Goal: Transaction & Acquisition: Purchase product/service

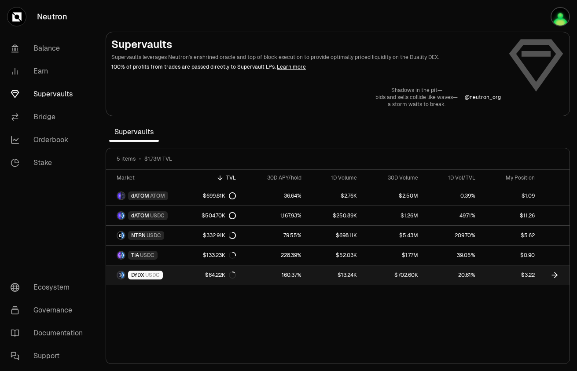
click at [488, 278] on link "$3.22" at bounding box center [510, 274] width 59 height 19
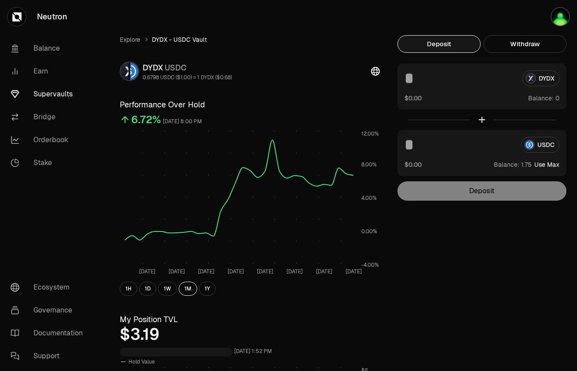
click at [437, 143] on input at bounding box center [459, 145] width 110 height 16
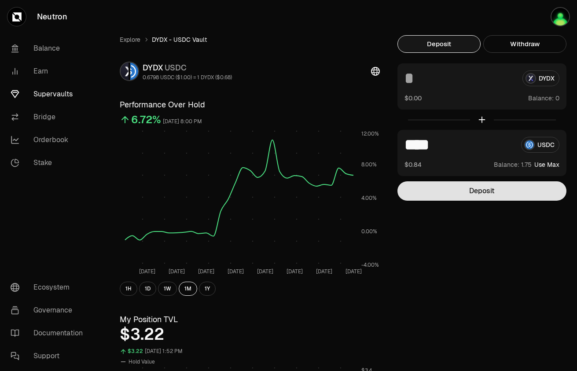
type input "****"
click at [486, 187] on button "Deposit" at bounding box center [481, 190] width 169 height 19
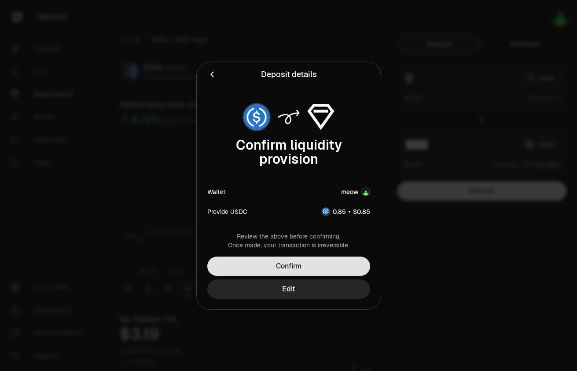
click at [319, 268] on button "Confirm" at bounding box center [288, 266] width 163 height 19
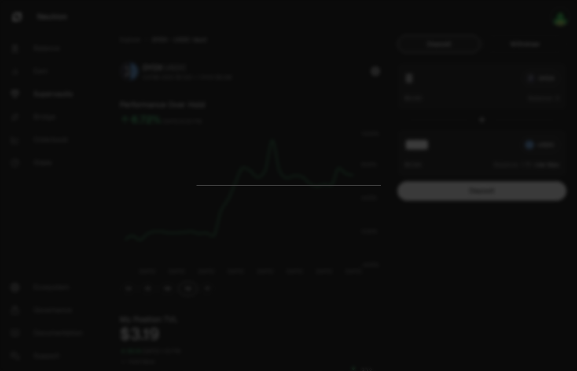
click at [499, 232] on div at bounding box center [288, 185] width 577 height 371
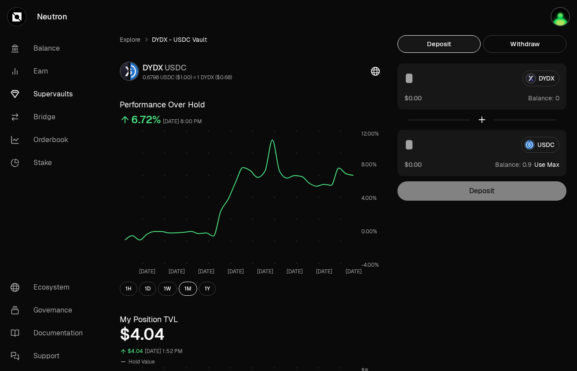
click at [131, 37] on link "Explore" at bounding box center [130, 39] width 21 height 9
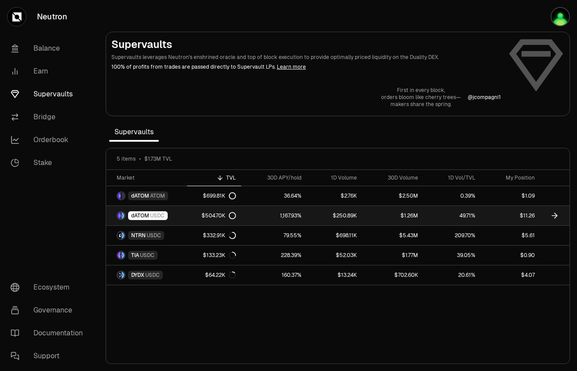
click at [354, 220] on link "$250.89K" at bounding box center [334, 215] width 55 height 19
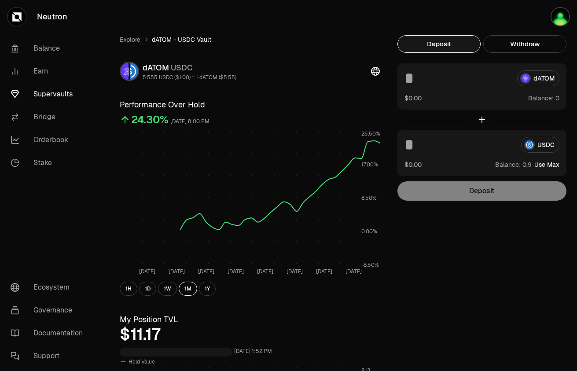
click at [554, 166] on button "Use Max" at bounding box center [546, 164] width 25 height 9
type input "***"
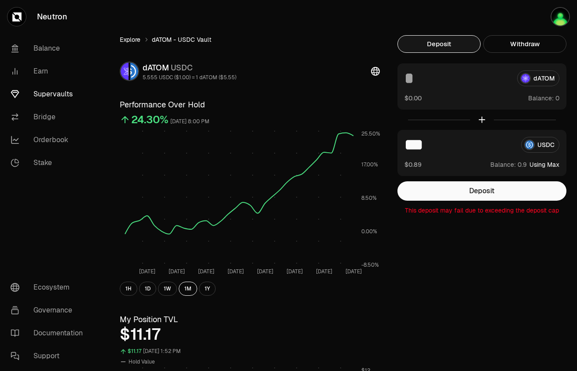
click at [127, 38] on link "Explore" at bounding box center [130, 39] width 21 height 9
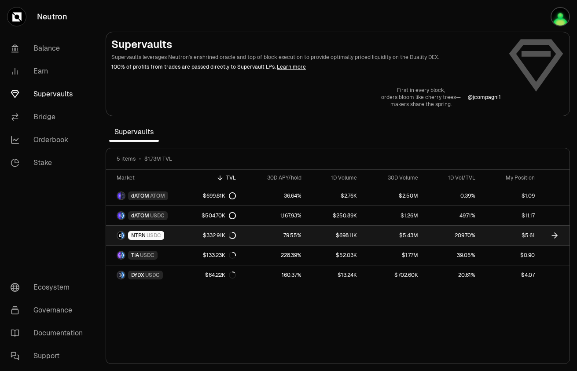
click at [396, 236] on link "$5.43M" at bounding box center [392, 235] width 61 height 19
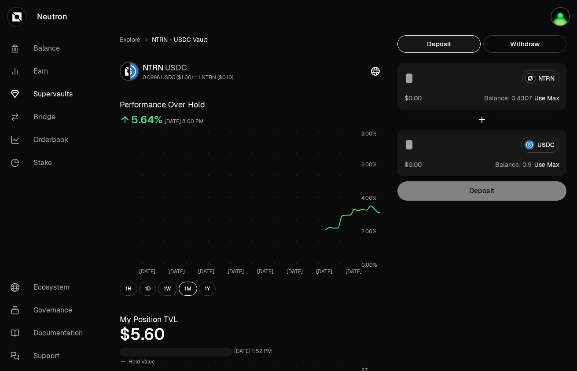
click at [554, 166] on button "Use Max" at bounding box center [546, 164] width 25 height 9
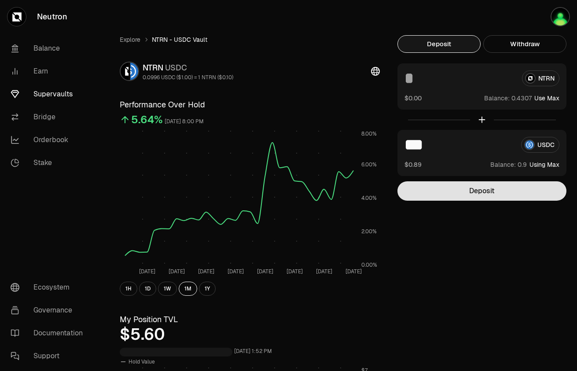
click at [495, 192] on button "Deposit" at bounding box center [481, 190] width 169 height 19
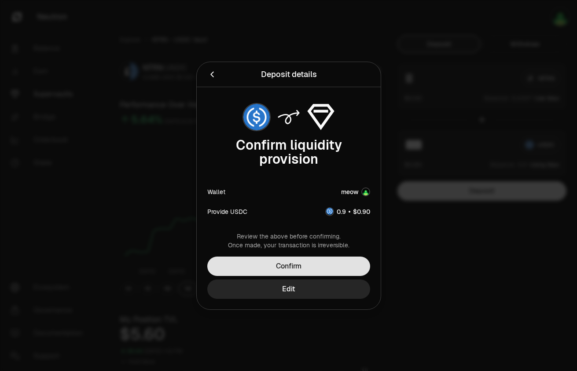
click at [333, 257] on button "Confirm" at bounding box center [288, 266] width 163 height 19
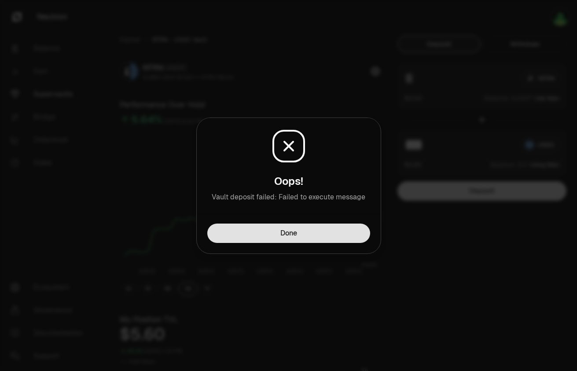
click at [310, 234] on button "Done" at bounding box center [288, 233] width 163 height 19
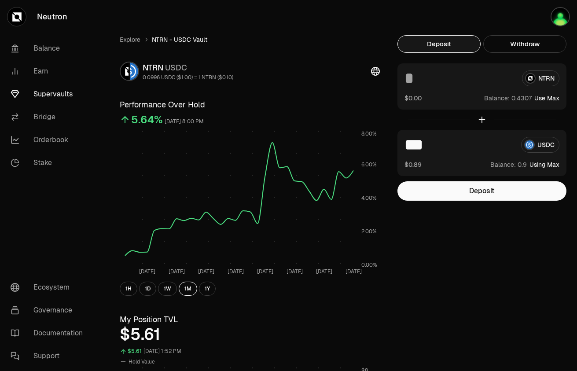
click at [440, 146] on input "***" at bounding box center [459, 145] width 110 height 16
type input "***"
click at [415, 81] on input at bounding box center [459, 78] width 110 height 16
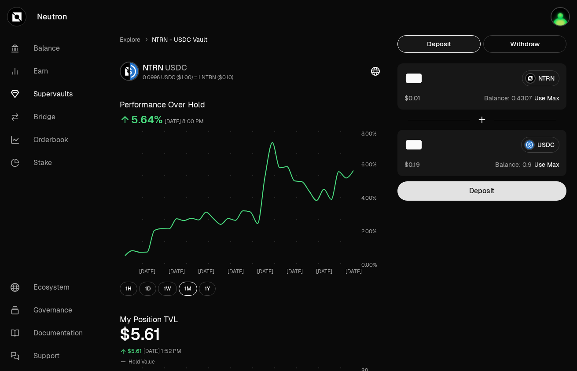
type input "***"
click at [470, 198] on button "Deposit" at bounding box center [481, 190] width 169 height 19
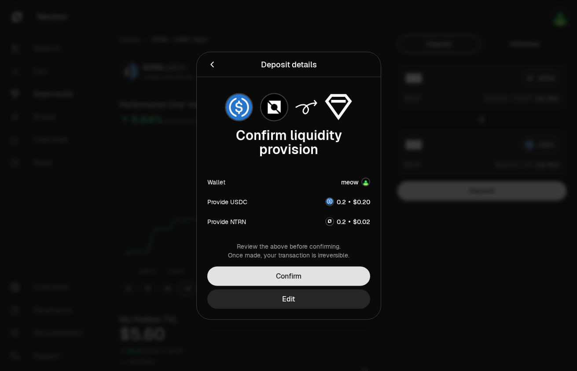
click at [296, 275] on button "Confirm" at bounding box center [288, 275] width 163 height 19
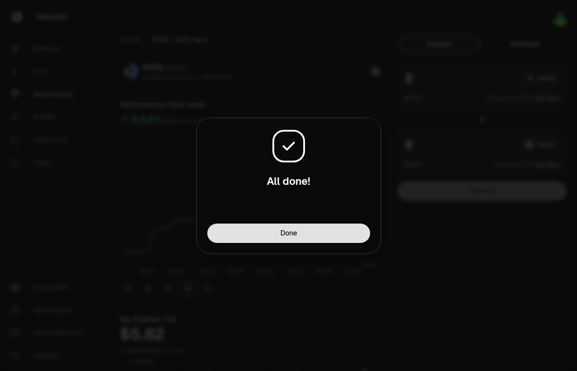
click at [323, 241] on button "Done" at bounding box center [288, 233] width 163 height 19
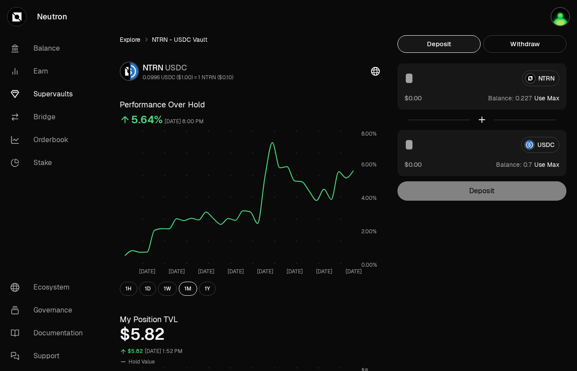
click at [138, 40] on link "Explore" at bounding box center [130, 39] width 21 height 9
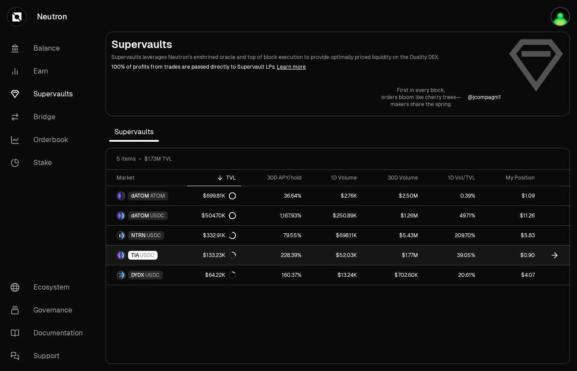
click at [376, 261] on link "$1.77M" at bounding box center [392, 255] width 61 height 19
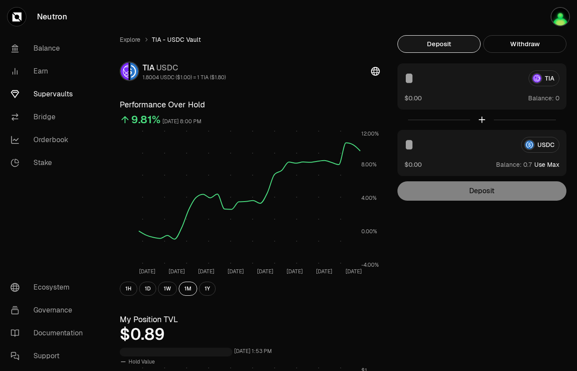
click at [551, 162] on button "Use Max" at bounding box center [546, 164] width 25 height 9
type input "***"
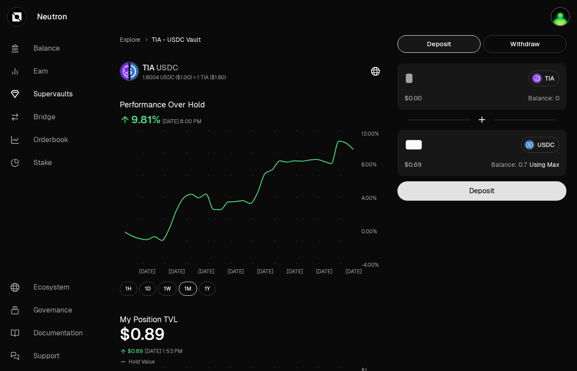
click at [483, 191] on button "Deposit" at bounding box center [481, 190] width 169 height 19
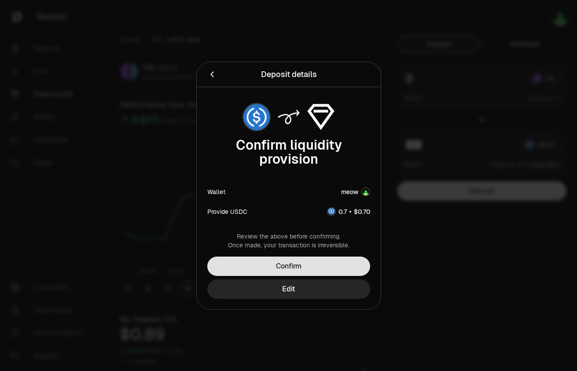
click at [331, 266] on button "Confirm" at bounding box center [288, 266] width 163 height 19
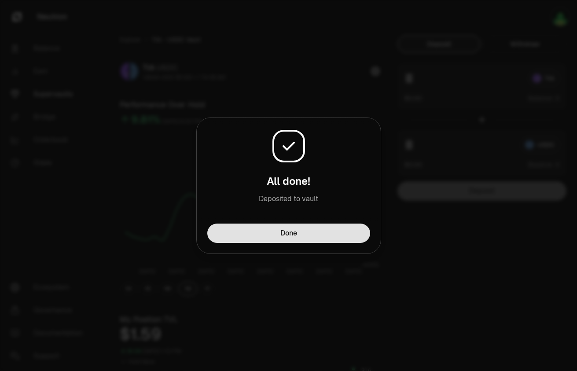
click at [324, 240] on button "Done" at bounding box center [288, 233] width 163 height 19
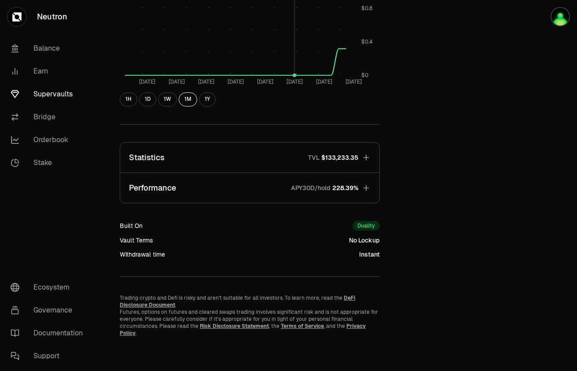
scroll to position [427, 0]
click at [364, 186] on icon "button" at bounding box center [366, 187] width 9 height 9
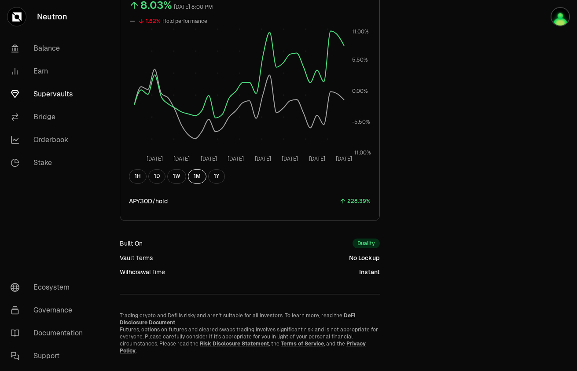
scroll to position [651, 0]
click at [154, 176] on button "1D" at bounding box center [156, 176] width 17 height 14
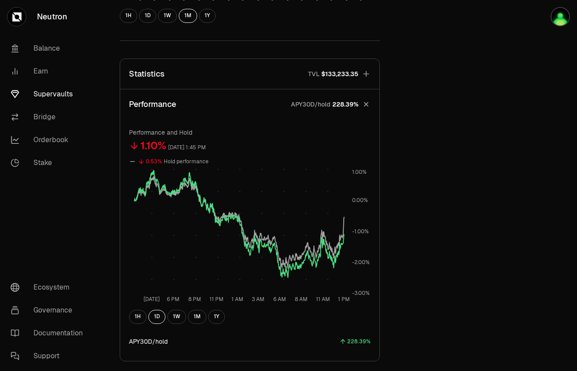
scroll to position [499, 0]
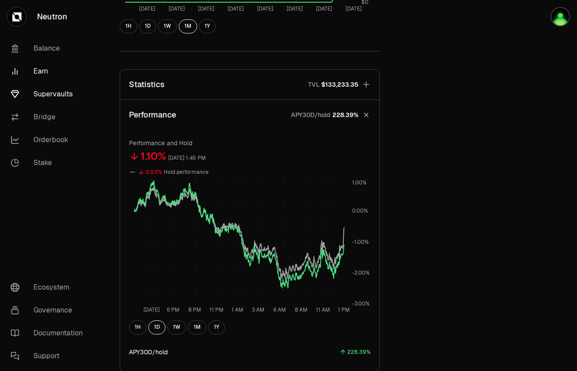
click at [50, 73] on link "Earn" at bounding box center [50, 71] width 92 height 23
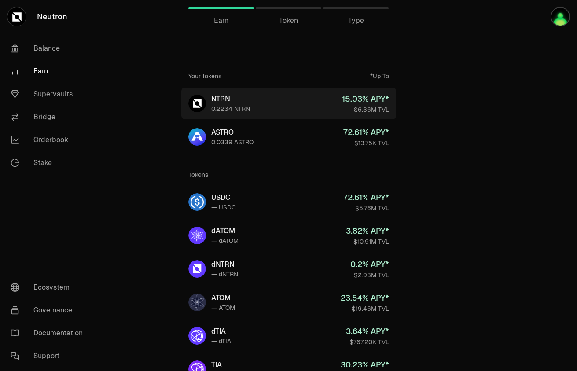
scroll to position [7, 0]
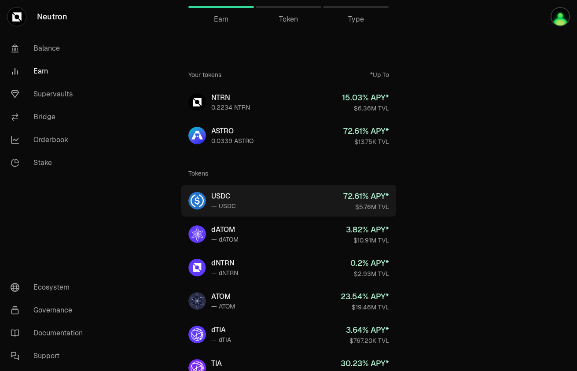
click at [224, 207] on div "— USDC" at bounding box center [223, 206] width 25 height 9
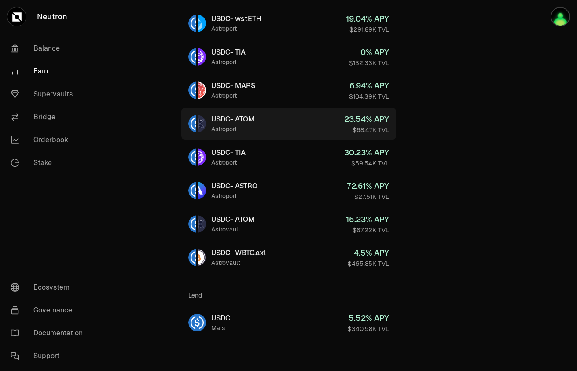
scroll to position [316, 0]
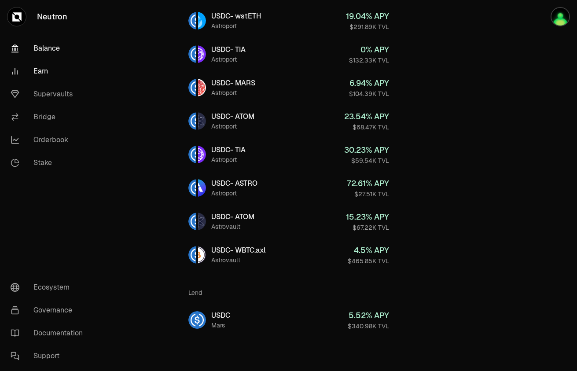
click at [55, 47] on link "Balance" at bounding box center [50, 48] width 92 height 23
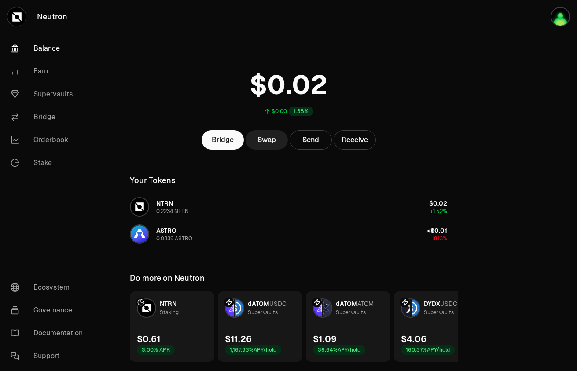
click at [267, 145] on link "Swap" at bounding box center [267, 139] width 42 height 19
